Goal: Task Accomplishment & Management: Manage account settings

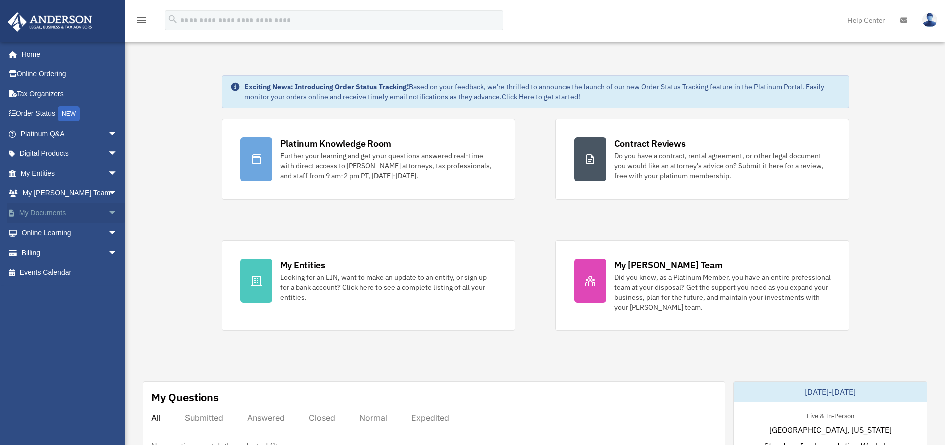
click at [46, 212] on link "My Documents arrow_drop_down" at bounding box center [70, 213] width 126 height 20
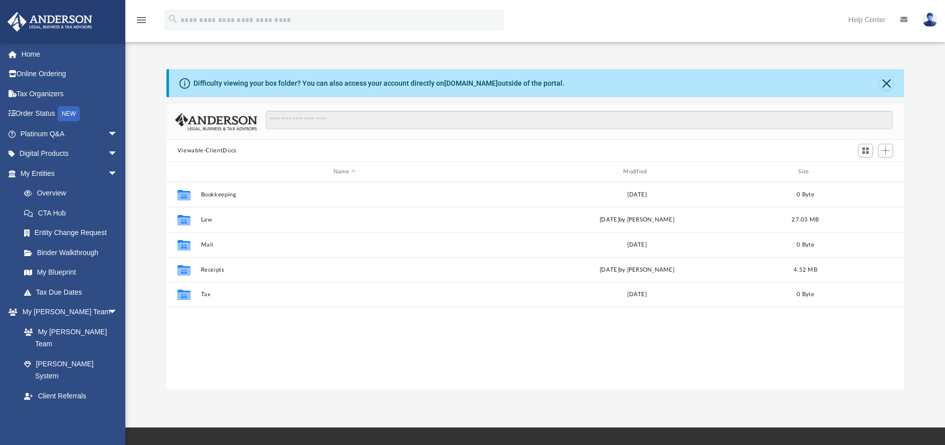
scroll to position [220, 730]
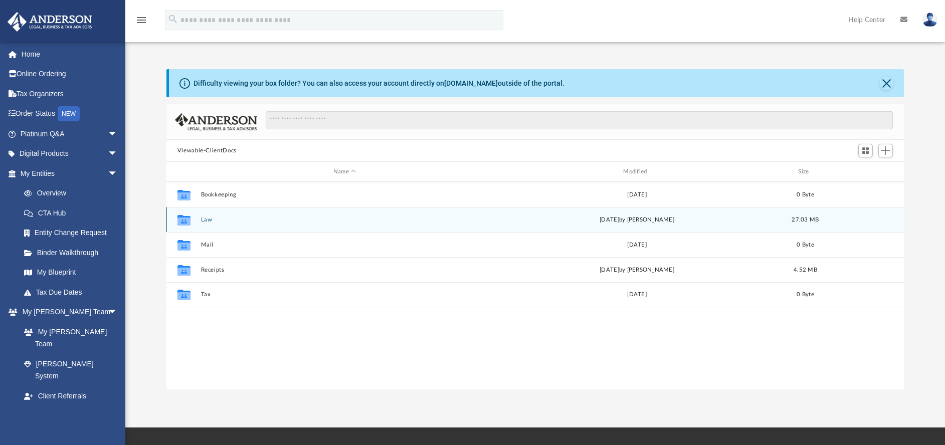
click at [506, 219] on div "[DATE] by [PERSON_NAME]" at bounding box center [637, 220] width 288 height 9
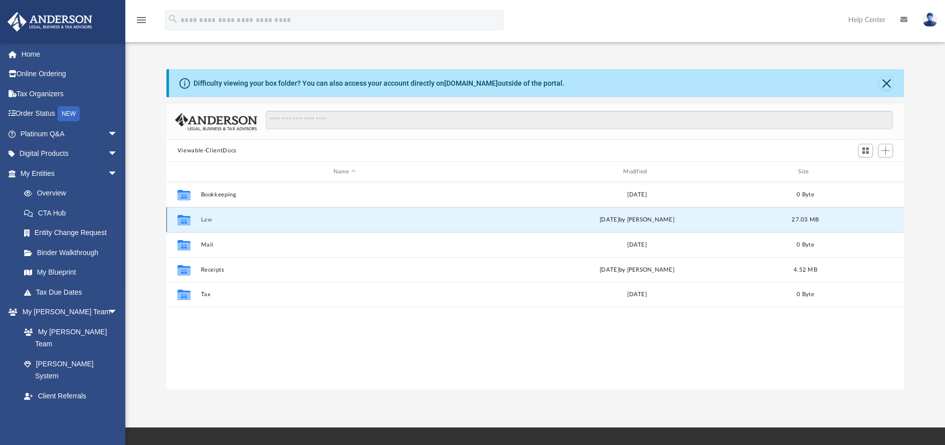
click at [206, 220] on button "Law" at bounding box center [345, 220] width 288 height 7
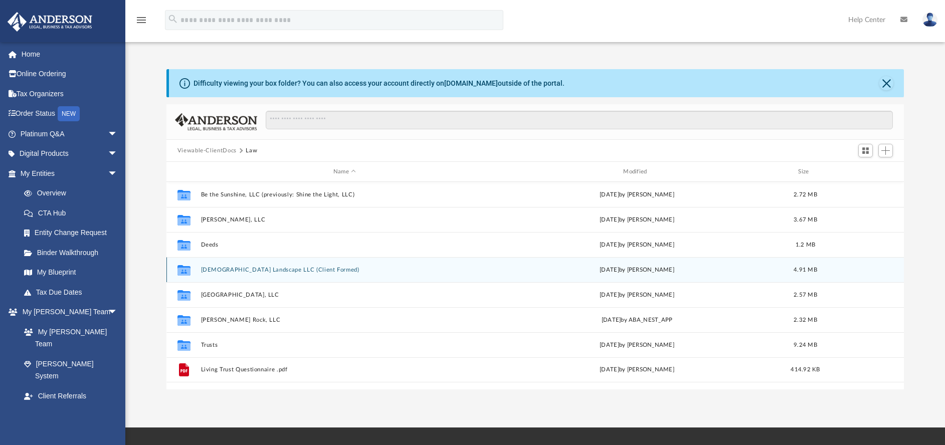
click at [224, 270] on button "[DEMOGRAPHIC_DATA] Landscape LLC (Client Formed)" at bounding box center [345, 270] width 288 height 7
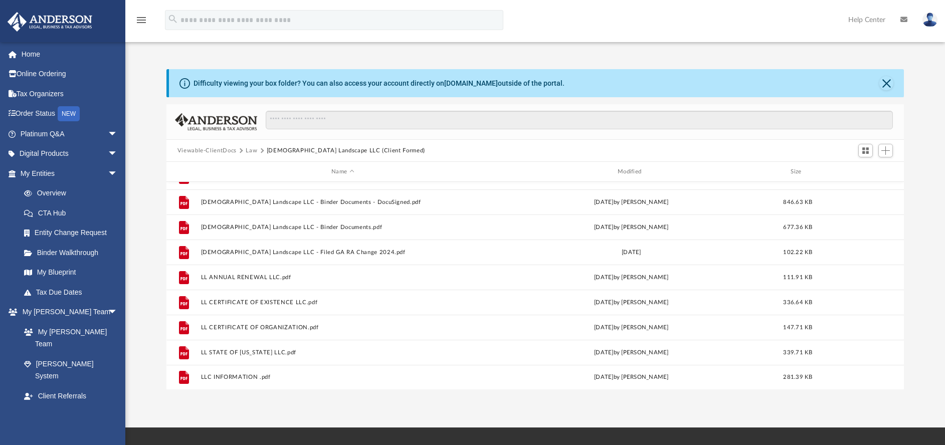
scroll to position [0, 0]
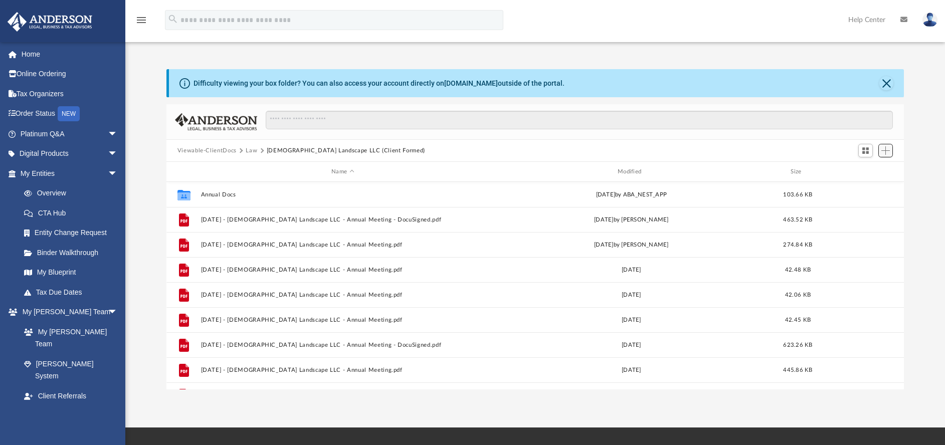
click at [885, 148] on span "Add" at bounding box center [885, 150] width 9 height 9
click at [869, 173] on li "Upload" at bounding box center [871, 170] width 32 height 11
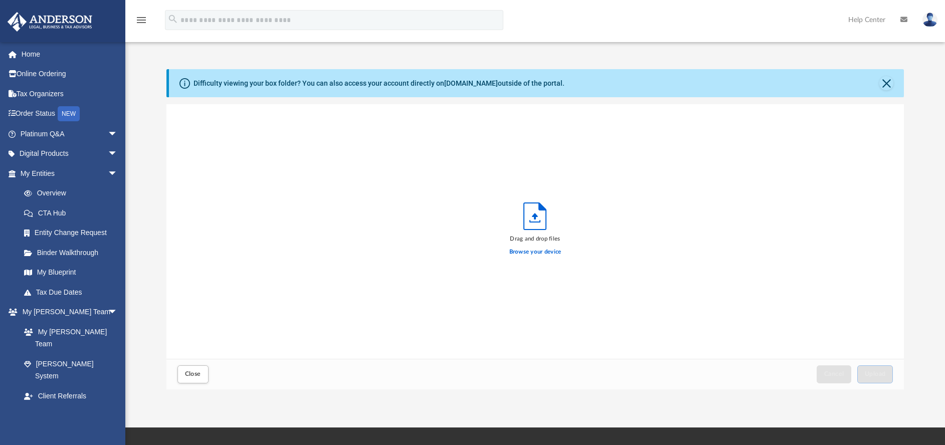
scroll to position [247, 730]
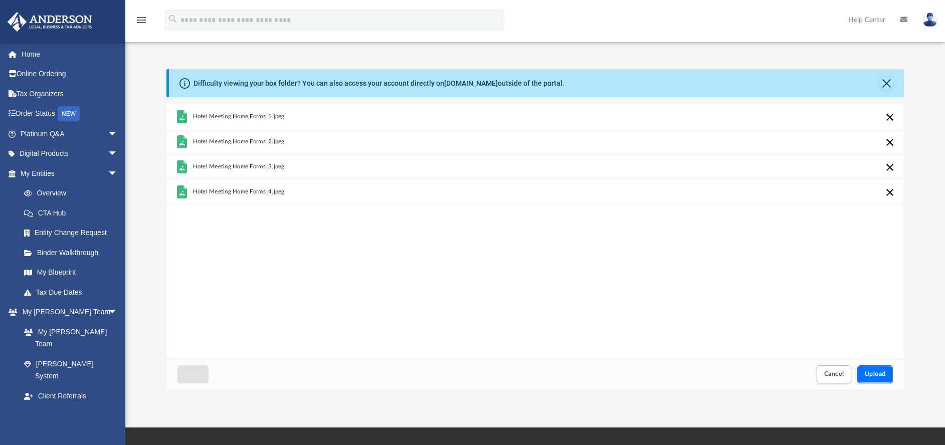
click at [881, 372] on span "Upload" at bounding box center [875, 374] width 21 height 6
